Goal: Check status: Check status

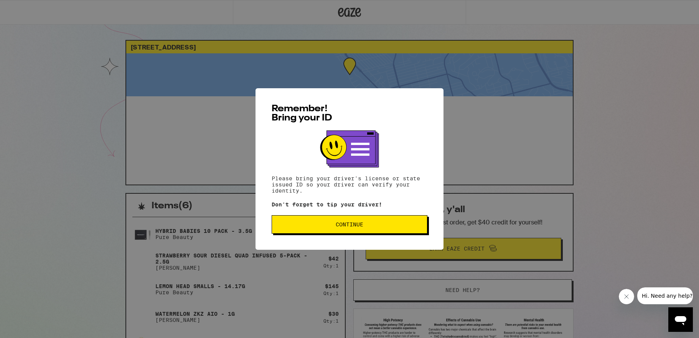
click at [294, 207] on p "Don't forget to tip your driver!" at bounding box center [349, 204] width 156 height 6
click at [308, 222] on button "Continue" at bounding box center [349, 224] width 156 height 18
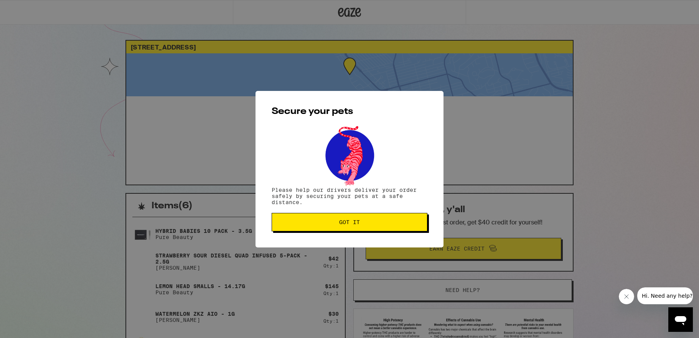
click at [308, 222] on span "Got it" at bounding box center [349, 221] width 143 height 5
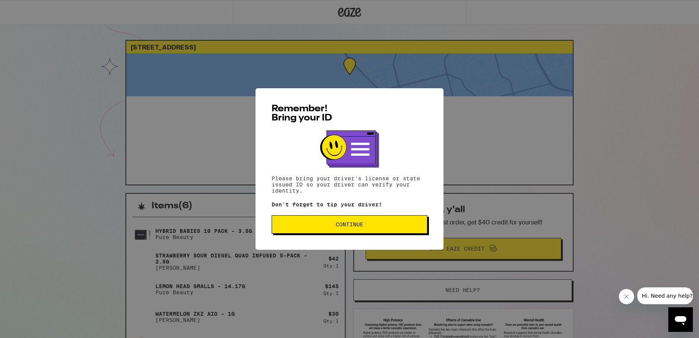
click at [340, 220] on button "Continue" at bounding box center [349, 224] width 156 height 18
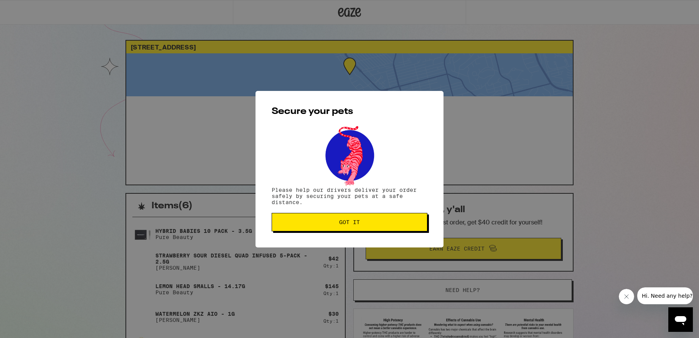
click at [340, 220] on span "Got it" at bounding box center [349, 221] width 21 height 5
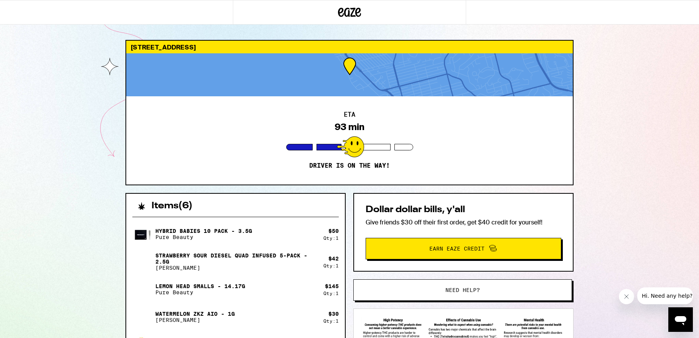
click at [51, 127] on div "303 Colima Ct San Diego 92037 ETA 93 min Driver is on the way! Items ( 6 ) Hybr…" at bounding box center [349, 255] width 699 height 510
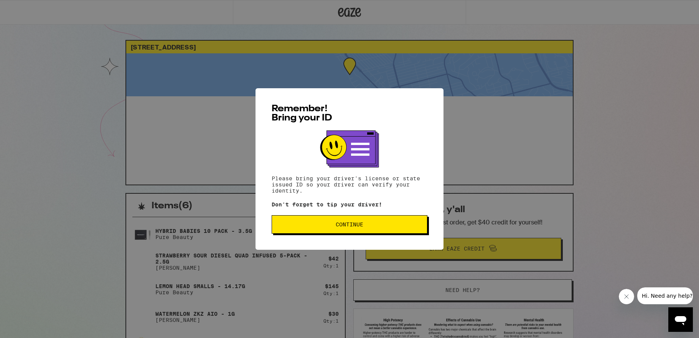
click at [354, 223] on span "Continue" at bounding box center [349, 224] width 28 height 5
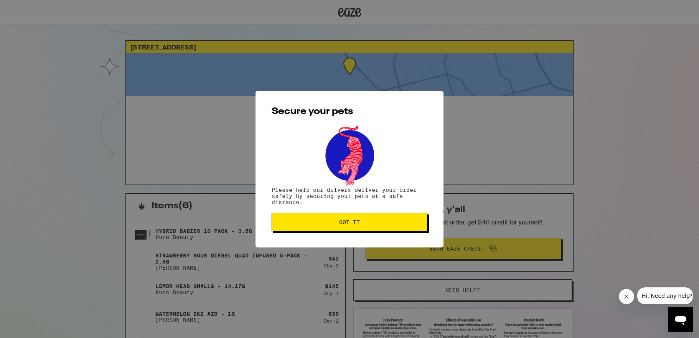
click at [354, 223] on span "Got it" at bounding box center [349, 221] width 21 height 5
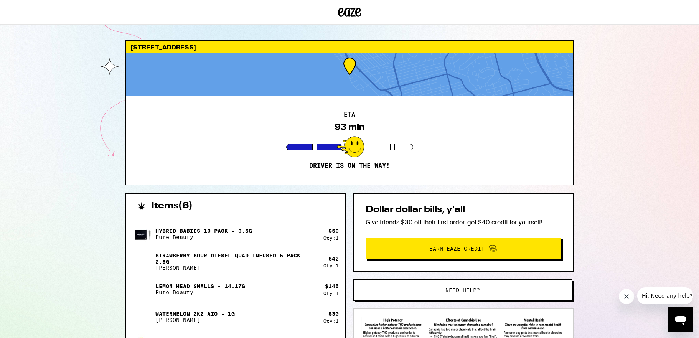
click at [617, 306] on div "303 Colima Ct San Diego 92037 ETA 93 min Driver is on the way! Items ( 6 ) Hybr…" at bounding box center [349, 255] width 699 height 510
click at [625, 297] on icon "Close message from company" at bounding box center [626, 296] width 6 height 6
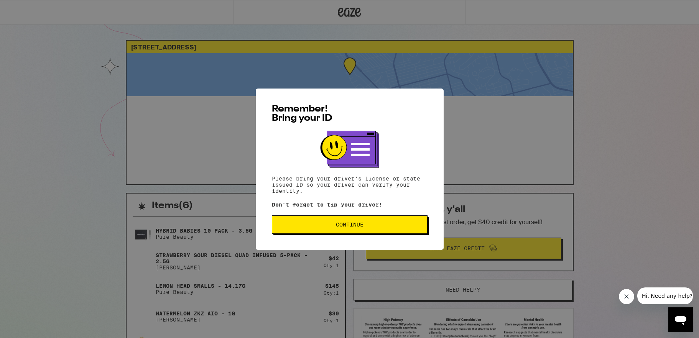
click at [348, 230] on button "Continue" at bounding box center [350, 224] width 156 height 18
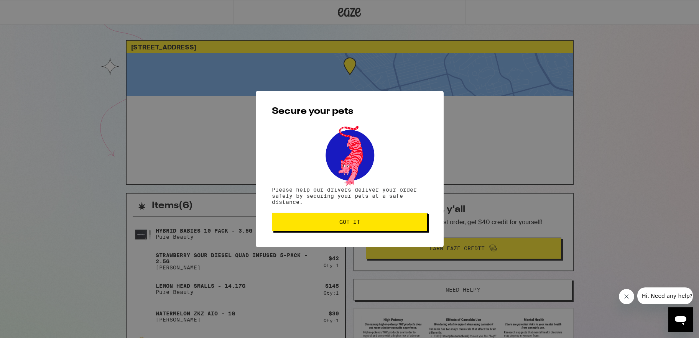
click at [350, 225] on span "Got it" at bounding box center [349, 221] width 21 height 5
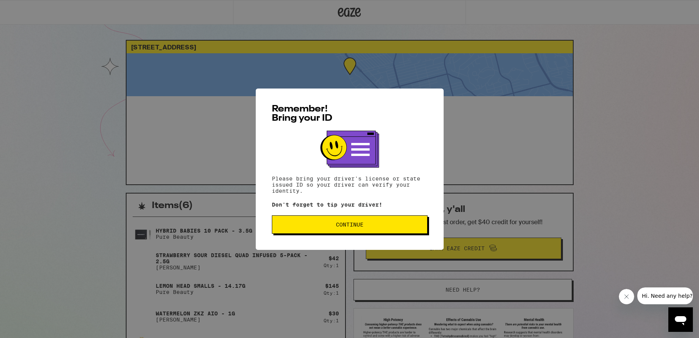
click at [350, 227] on span "Continue" at bounding box center [350, 224] width 28 height 5
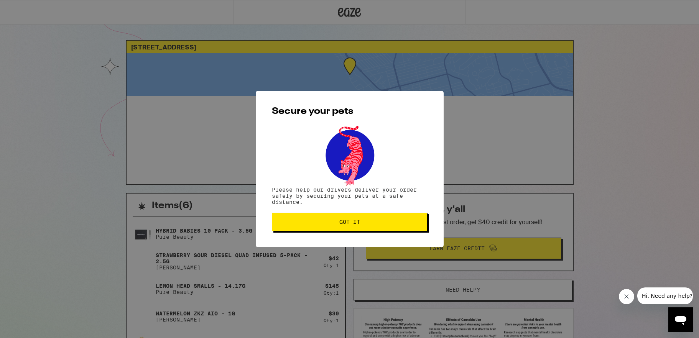
click at [350, 227] on button "Got it" at bounding box center [350, 222] width 156 height 18
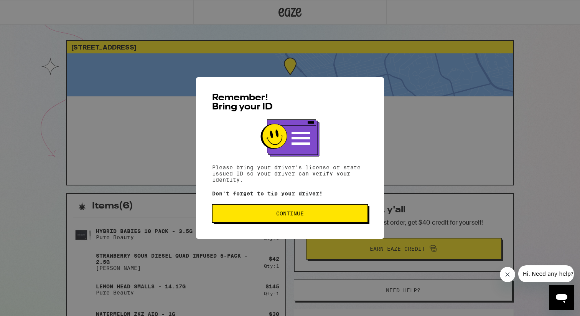
click at [313, 219] on button "Continue" at bounding box center [290, 213] width 156 height 18
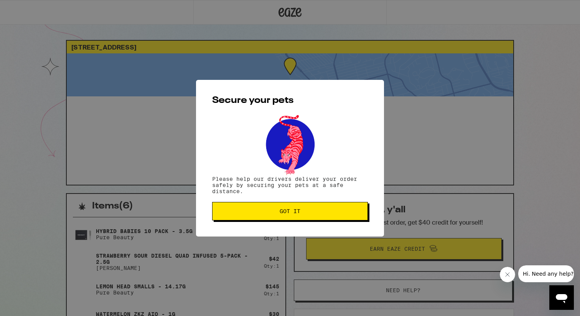
click at [313, 218] on button "Got it" at bounding box center [290, 211] width 156 height 18
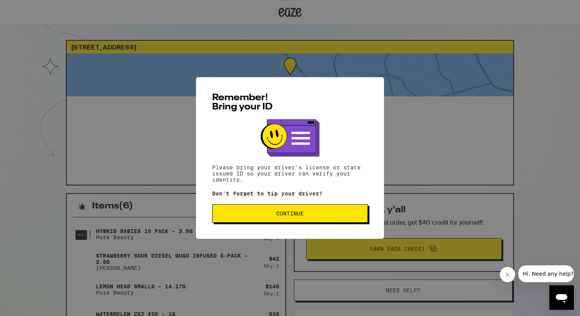
click at [295, 212] on span "Continue" at bounding box center [290, 212] width 28 height 5
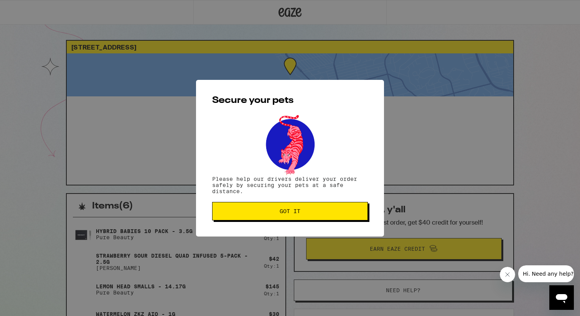
click at [272, 212] on span "Got it" at bounding box center [290, 210] width 143 height 5
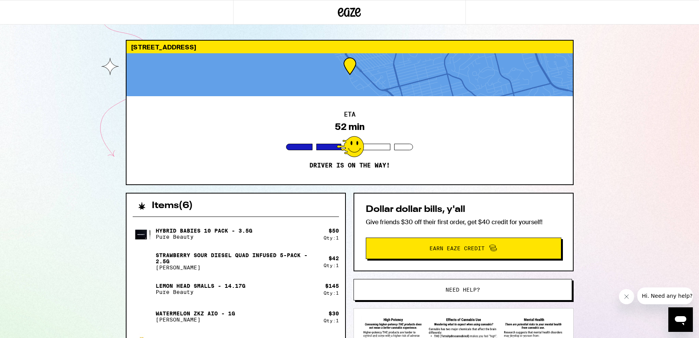
click at [91, 90] on div "303 Colima Ct San Diego 92037 ETA 52 min Driver is on the way! Items ( 6 ) Hybr…" at bounding box center [349, 255] width 699 height 510
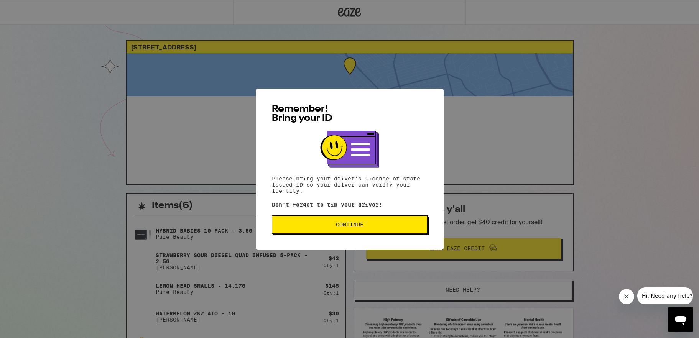
click at [82, 81] on div "Remember! Bring your ID Please bring your driver's license or state issued ID s…" at bounding box center [349, 169] width 699 height 338
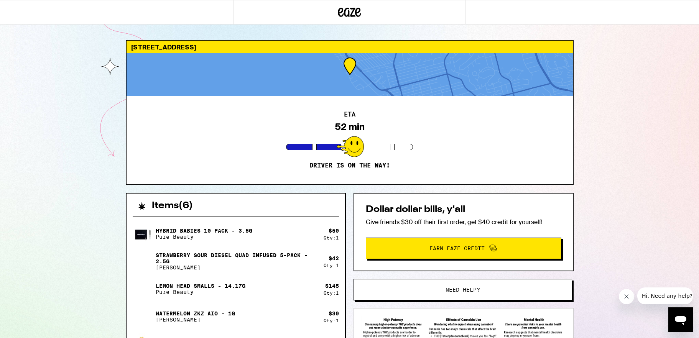
click at [265, 158] on div "ETA 52 min Driver is on the way!" at bounding box center [350, 140] width 446 height 88
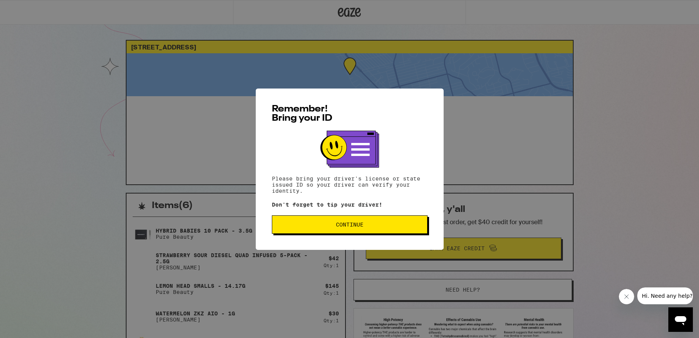
click at [347, 225] on span "Continue" at bounding box center [350, 224] width 28 height 5
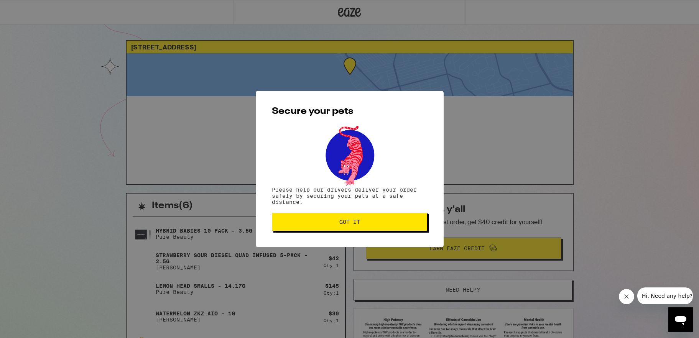
click at [347, 225] on span "Got it" at bounding box center [349, 221] width 21 height 5
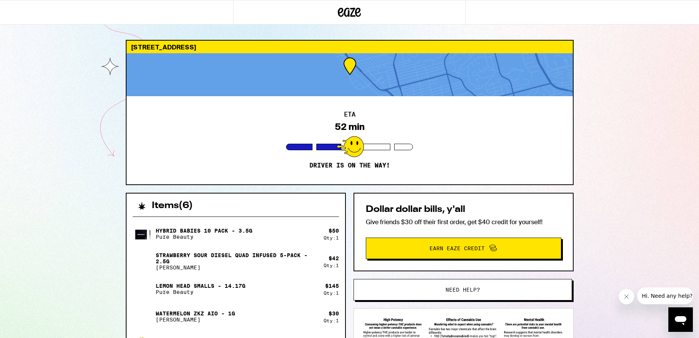
click at [625, 296] on icon "Close message from company" at bounding box center [626, 297] width 6 height 6
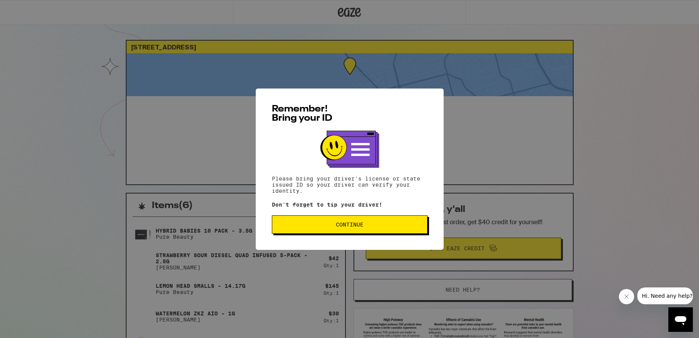
click at [354, 225] on span "Continue" at bounding box center [350, 224] width 28 height 5
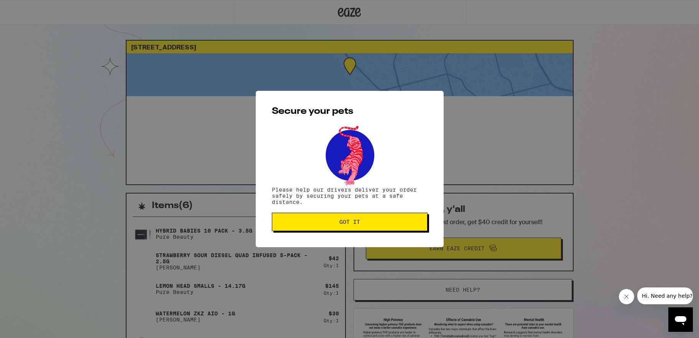
click at [354, 225] on span "Got it" at bounding box center [349, 221] width 21 height 5
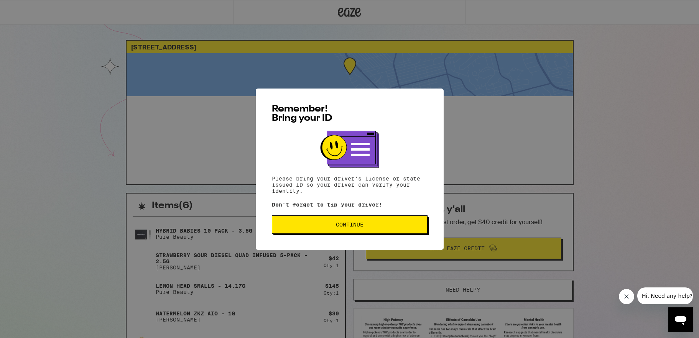
click at [334, 238] on div "Remember! Bring your ID Please bring your driver's license or state issued ID s…" at bounding box center [350, 169] width 188 height 161
click at [343, 226] on span "Continue" at bounding box center [350, 224] width 28 height 5
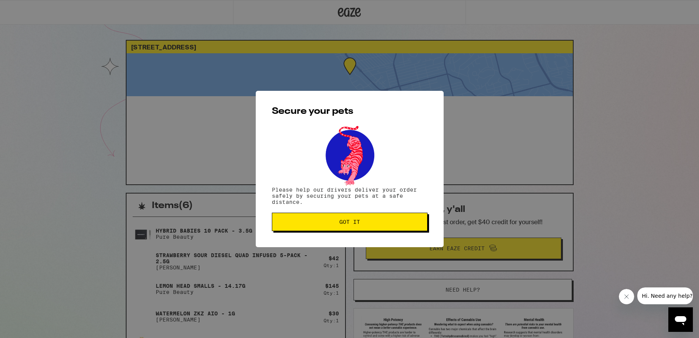
click at [343, 225] on span "Got it" at bounding box center [349, 221] width 21 height 5
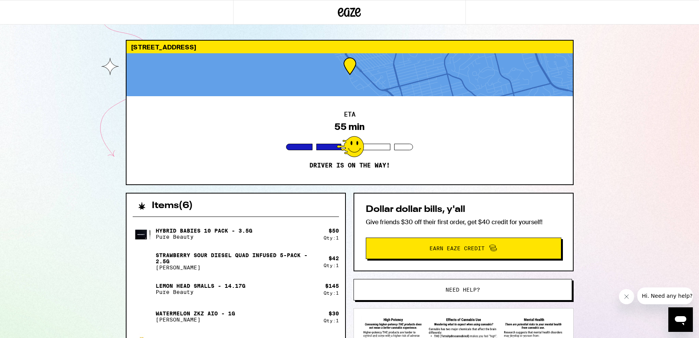
click at [68, 135] on div "303 Colima Ct San Diego 92037 ETA 55 min Driver is on the way! Items ( 6 ) Hybr…" at bounding box center [349, 255] width 699 height 510
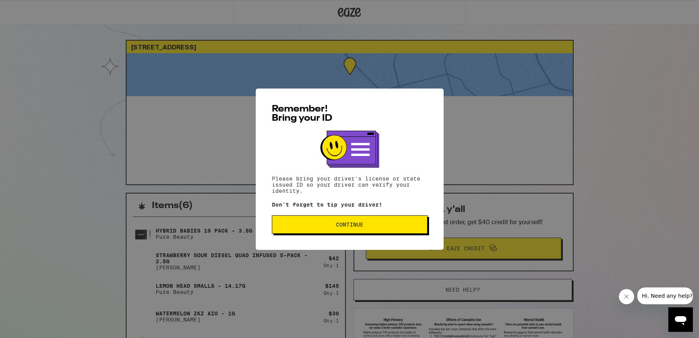
click at [382, 225] on span "Continue" at bounding box center [349, 224] width 143 height 5
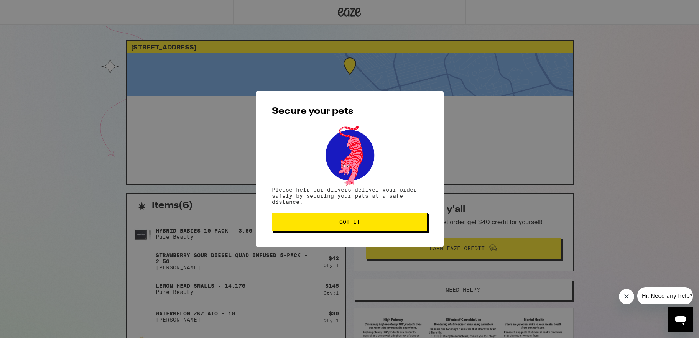
click at [382, 225] on span "Got it" at bounding box center [349, 221] width 143 height 5
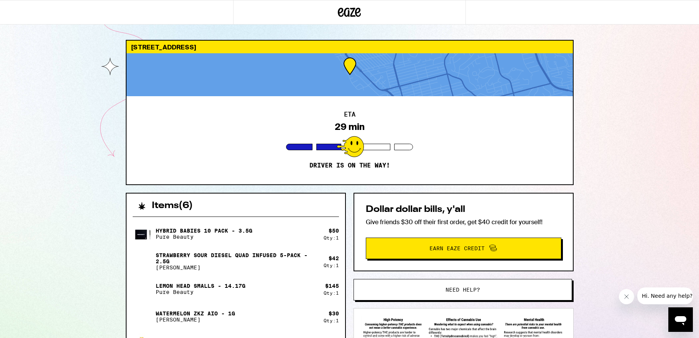
click at [166, 26] on div "303 Colima Ct [GEOGRAPHIC_DATA] ETA 29 min Driver is on the way! Items ( 6 ) Hy…" at bounding box center [349, 259] width 699 height 518
click at [166, 26] on div "303 Colima Ct San Diego 92037 ETA 28 min Driver is on the way! Items ( 6 ) Hybr…" at bounding box center [349, 259] width 699 height 518
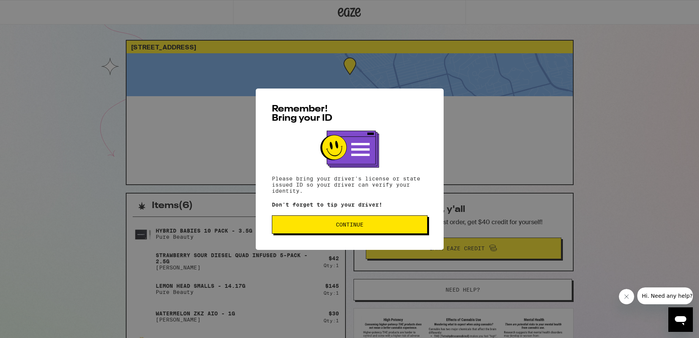
click at [360, 225] on span "Continue" at bounding box center [350, 224] width 28 height 5
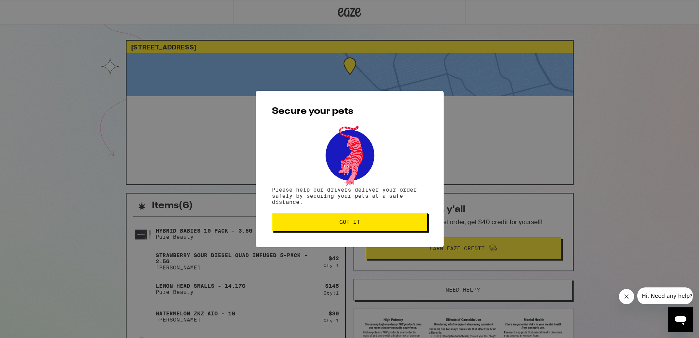
click at [360, 225] on span "Got it" at bounding box center [349, 221] width 143 height 5
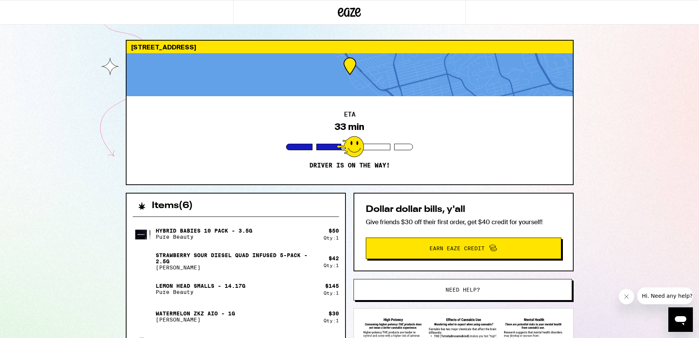
click at [360, 225] on div "Dollar dollar bills, y'all Give friends $30 off their first order, get $40 cred…" at bounding box center [463, 232] width 220 height 79
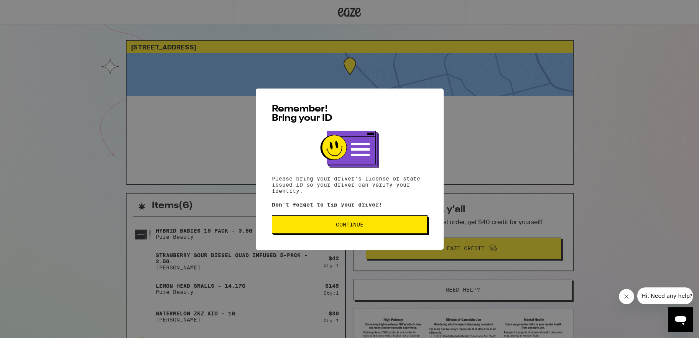
click at [367, 230] on button "Continue" at bounding box center [350, 224] width 156 height 18
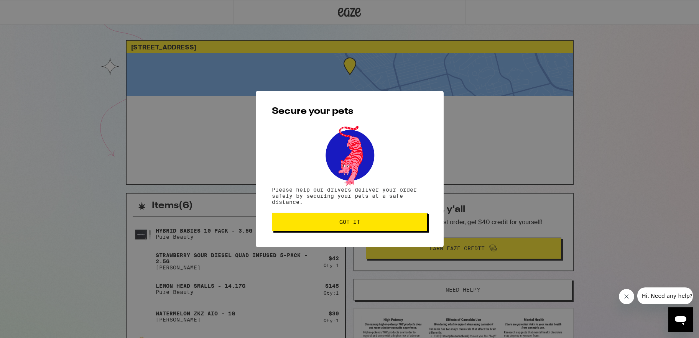
click at [365, 228] on button "Got it" at bounding box center [350, 222] width 156 height 18
